Goal: Obtain resource: Download file/media

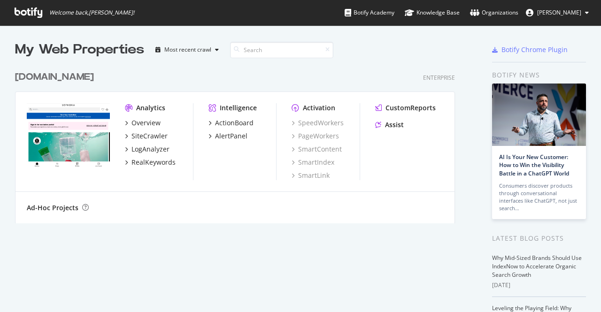
scroll to position [305, 586]
drag, startPoint x: 0, startPoint y: 0, endPoint x: 46, endPoint y: 131, distance: 139.2
click at [46, 131] on img "grid" at bounding box center [68, 136] width 83 height 67
click at [69, 136] on img "grid" at bounding box center [68, 136] width 83 height 67
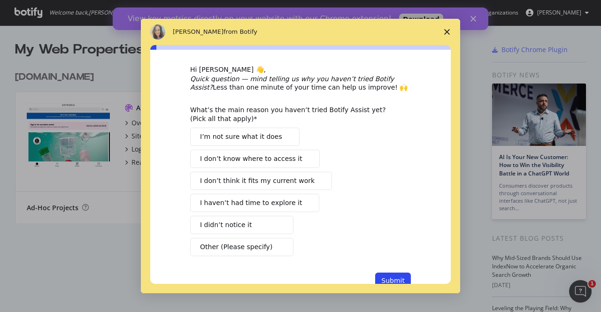
scroll to position [8, 0]
click at [449, 33] on icon "Close survey" at bounding box center [447, 32] width 6 height 6
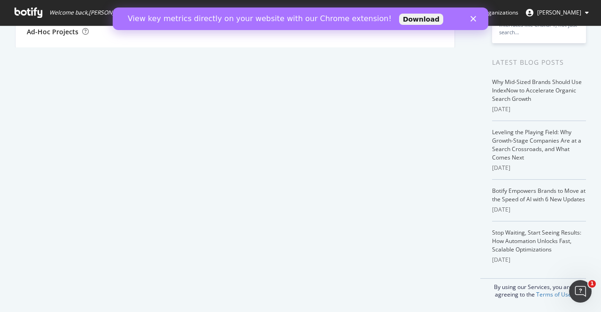
scroll to position [0, 0]
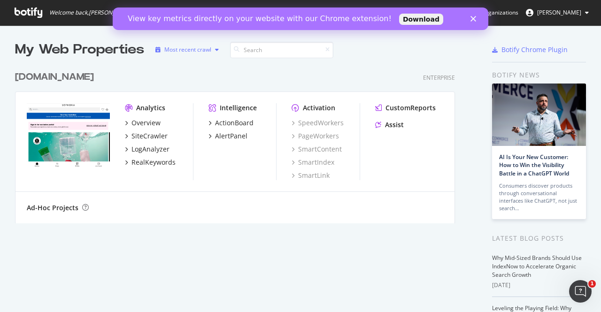
click at [200, 47] on div "Most recent crawl" at bounding box center [187, 50] width 47 height 6
click at [200, 65] on div "Most recent crawl" at bounding box center [199, 65] width 49 height 8
click at [158, 122] on div "Overview" at bounding box center [145, 122] width 29 height 9
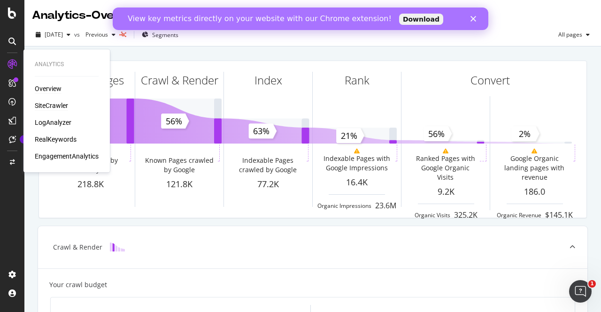
click at [50, 105] on div "SiteCrawler" at bounding box center [51, 105] width 33 height 9
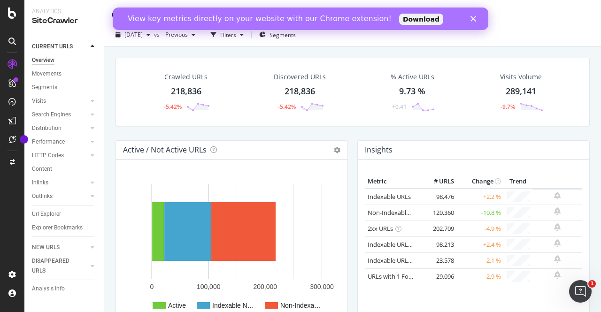
click at [399, 25] on link "Download" at bounding box center [421, 19] width 44 height 11
click at [473, 18] on polygon "Close" at bounding box center [473, 19] width 6 height 6
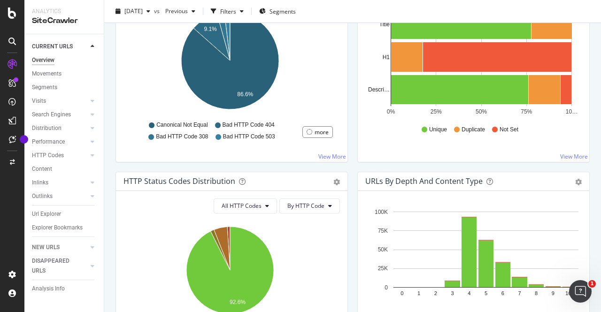
scroll to position [390, 0]
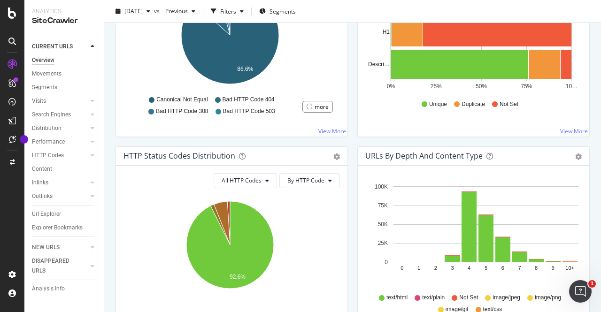
click at [215, 100] on icon at bounding box center [218, 100] width 6 height 6
click at [222, 99] on span "Bad HTTP Code 404" at bounding box center [248, 100] width 52 height 8
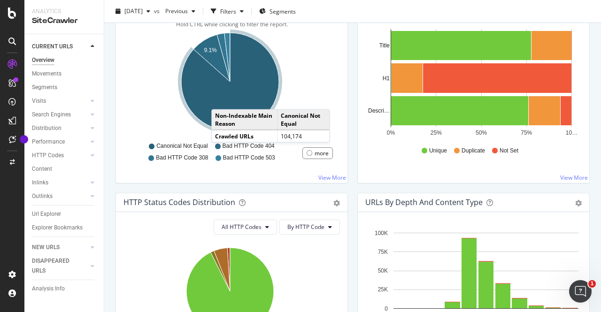
scroll to position [343, 0]
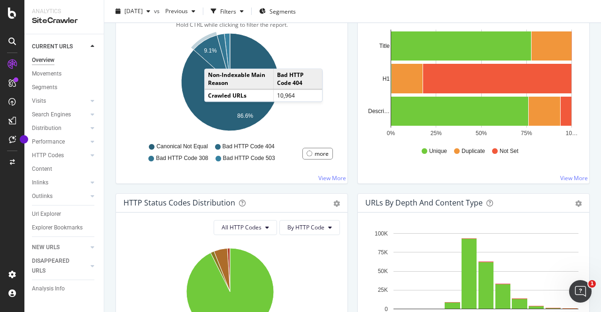
click at [213, 58] on icon "A chart." at bounding box center [211, 58] width 37 height 47
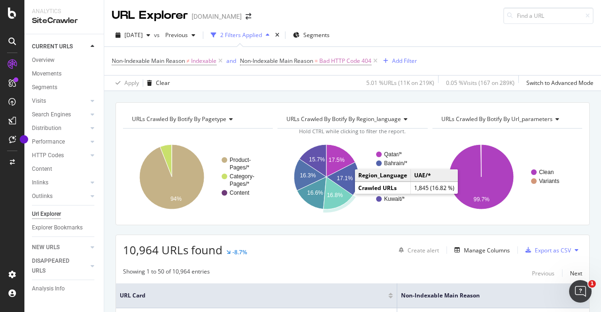
click at [335, 196] on text "16.8%" at bounding box center [335, 195] width 16 height 7
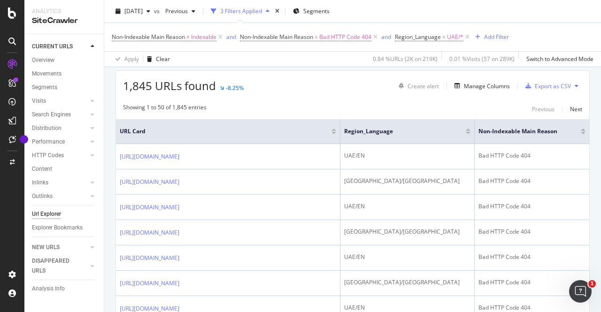
scroll to position [166, 0]
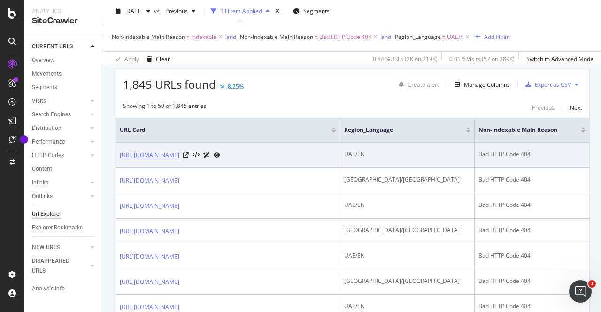
click at [179, 156] on link "https://www.sephora.me/ae-en/shop/bath-body/bestsellers/Bestsellers_bath_and_bo…" at bounding box center [150, 155] width 60 height 9
click at [189, 157] on icon at bounding box center [186, 155] width 6 height 6
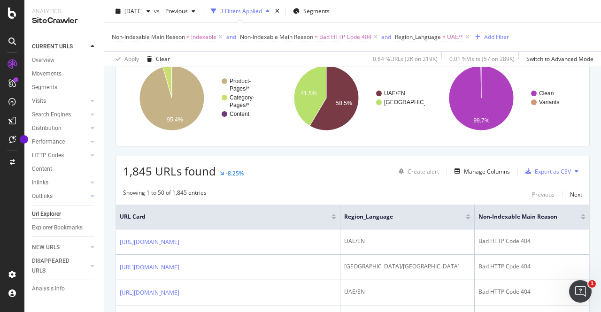
scroll to position [79, 0]
click at [551, 171] on div "Export as CSV" at bounding box center [552, 172] width 36 height 8
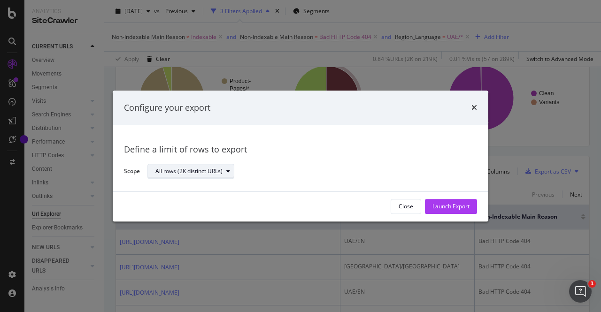
click at [229, 174] on icon "modal" at bounding box center [228, 172] width 4 height 6
click at [308, 166] on div "All rows (2K distinct URLs)" at bounding box center [308, 171] width 322 height 16
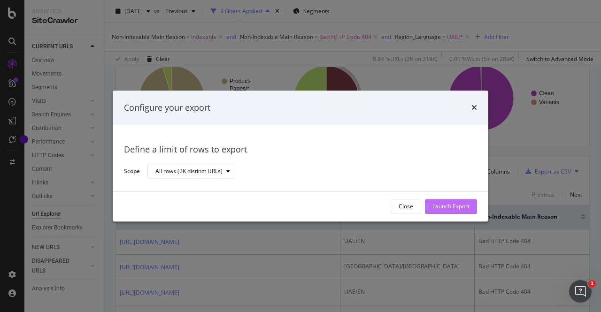
click at [443, 200] on div "Launch Export" at bounding box center [450, 206] width 37 height 14
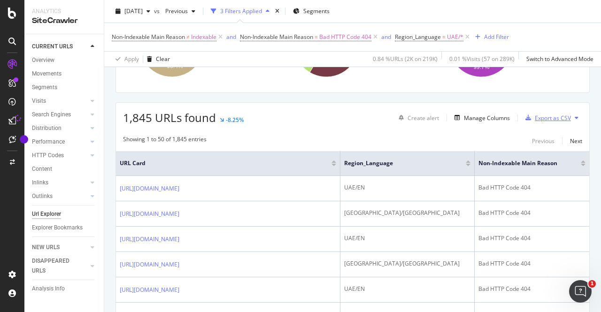
scroll to position [0, 0]
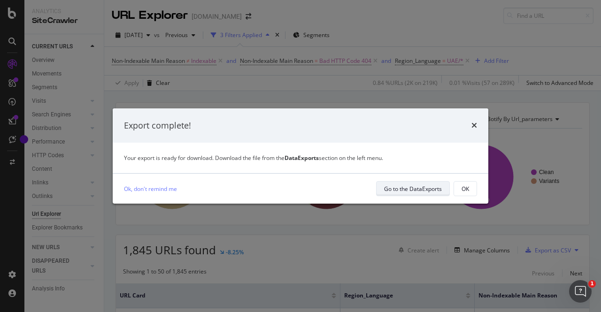
click at [428, 190] on div "Go to the DataExports" at bounding box center [413, 189] width 58 height 8
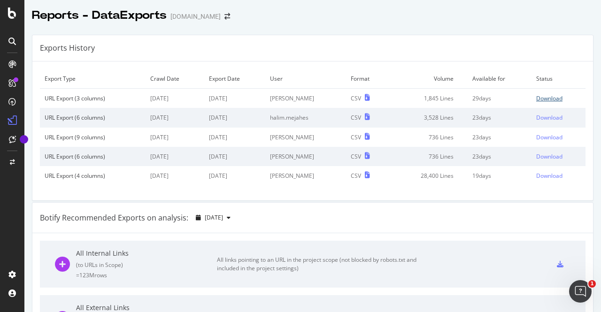
click at [544, 98] on div "Download" at bounding box center [549, 98] width 26 height 8
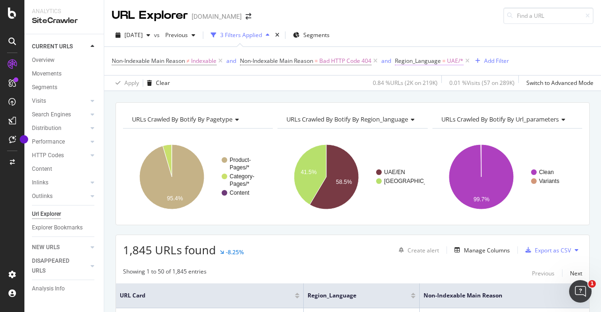
click at [456, 60] on span "UAE/*" at bounding box center [455, 60] width 16 height 13
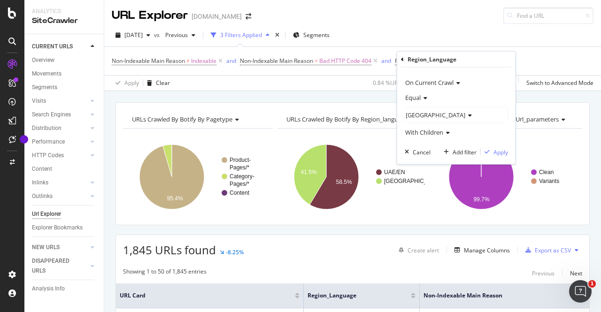
click at [421, 96] on icon at bounding box center [423, 98] width 7 height 6
click at [427, 116] on div "Equal" at bounding box center [457, 117] width 100 height 12
click at [432, 120] on div "UAE" at bounding box center [456, 114] width 102 height 15
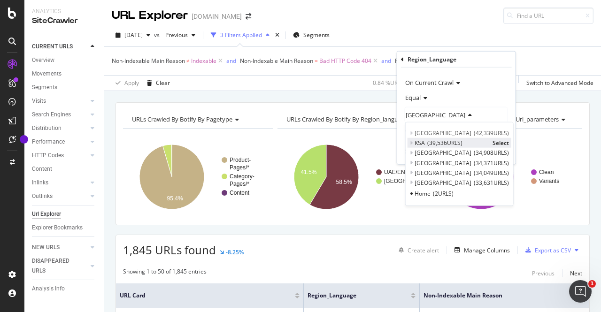
click at [424, 145] on div "KSA 39,536 URLS" at bounding box center [450, 143] width 73 height 8
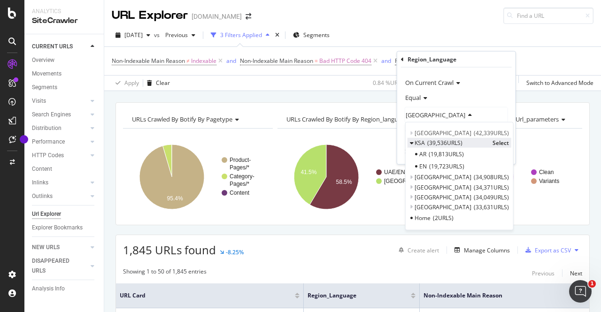
click at [418, 141] on span "KSA" at bounding box center [419, 143] width 10 height 8
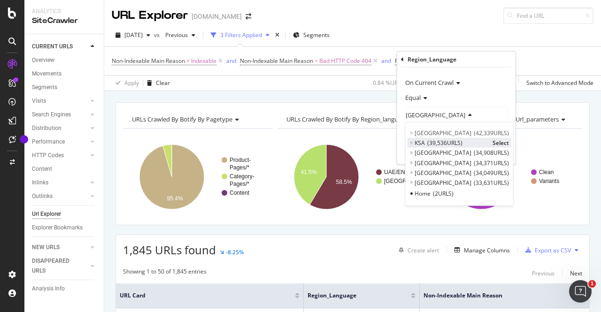
click at [502, 142] on span "Select" at bounding box center [500, 143] width 16 height 8
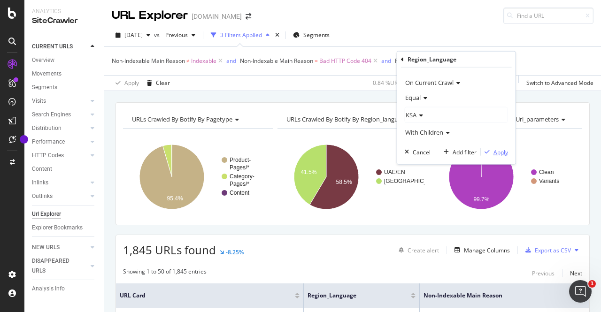
click at [502, 148] on div "Apply" at bounding box center [500, 152] width 15 height 8
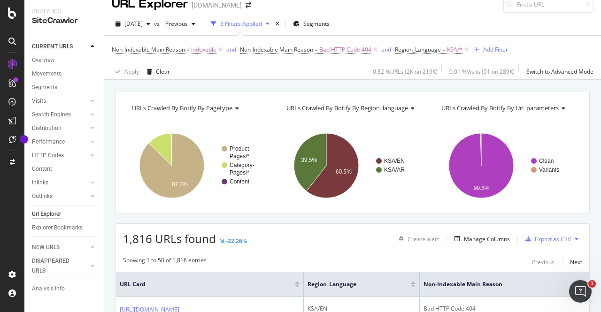
scroll to position [12, 0]
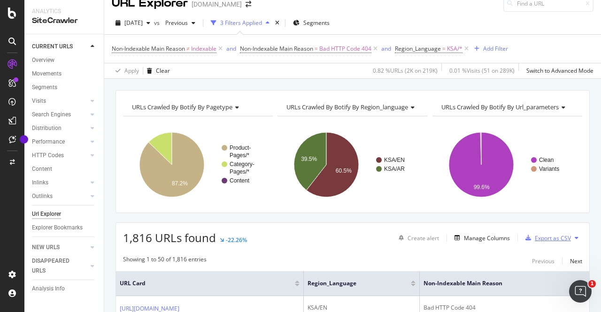
click at [538, 234] on div "Export as CSV" at bounding box center [552, 238] width 36 height 8
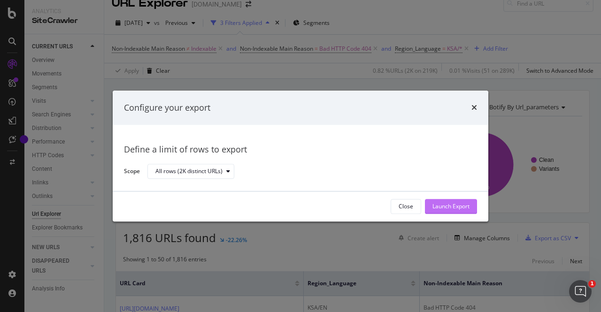
click at [438, 206] on div "Launch Export" at bounding box center [450, 207] width 37 height 8
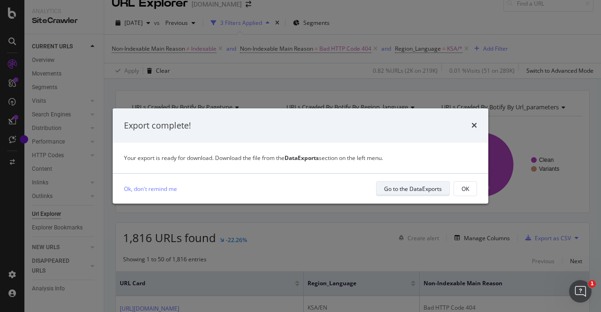
click at [434, 190] on div "Go to the DataExports" at bounding box center [413, 189] width 58 height 8
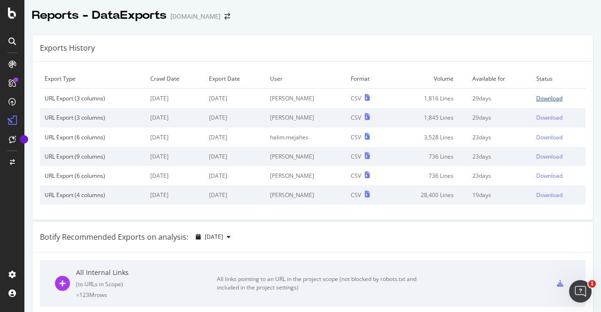
click at [548, 99] on div "Download" at bounding box center [549, 98] width 26 height 8
click at [547, 10] on div "Reports - DataExports www.sephora.me" at bounding box center [312, 11] width 576 height 23
